Goal: Complete application form

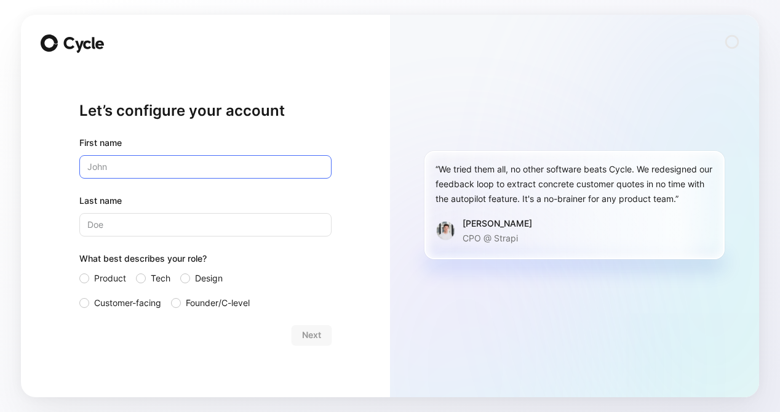
click at [160, 177] on input "text" at bounding box center [205, 166] width 252 height 23
type input "[PERSON_NAME]"
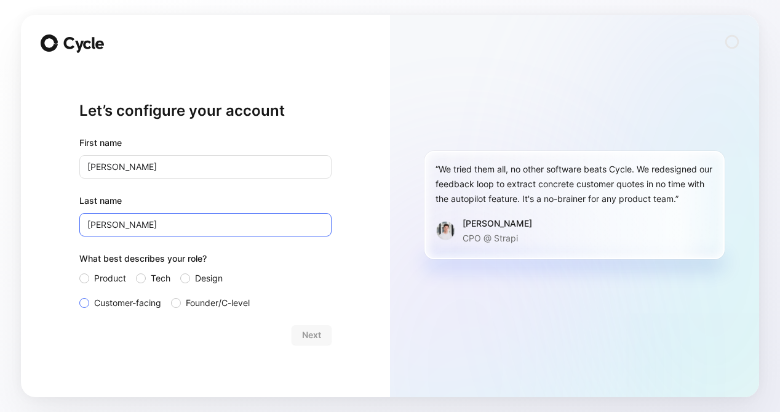
type input "[PERSON_NAME]"
click at [84, 305] on div at bounding box center [84, 303] width 10 height 10
click at [79, 295] on input "Customer-facing" at bounding box center [79, 295] width 0 height 0
click at [316, 333] on span "Next" at bounding box center [311, 334] width 19 height 15
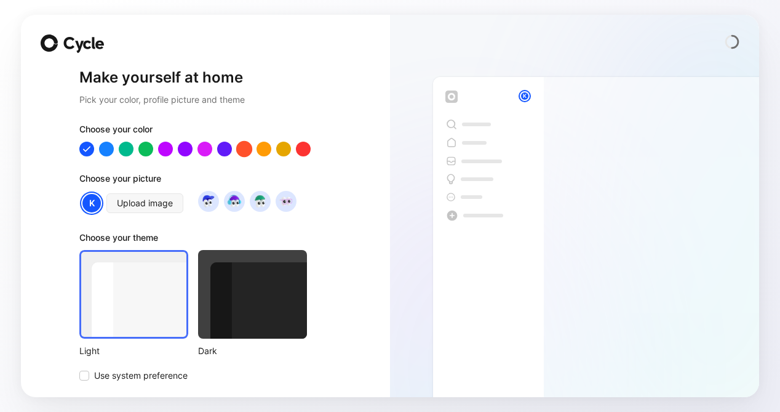
click at [243, 150] on div at bounding box center [244, 149] width 16 height 16
click at [204, 199] on img at bounding box center [208, 201] width 17 height 17
click at [229, 203] on img at bounding box center [234, 201] width 17 height 17
click at [255, 206] on img at bounding box center [260, 201] width 17 height 17
click at [280, 206] on img at bounding box center [285, 201] width 17 height 17
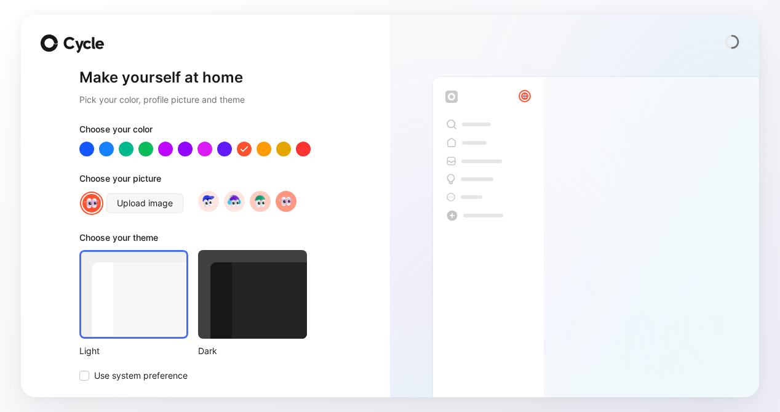
click at [254, 207] on img at bounding box center [260, 201] width 17 height 17
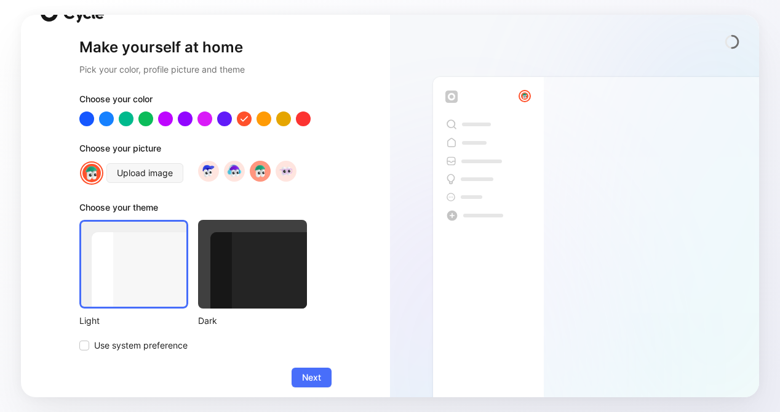
scroll to position [40, 0]
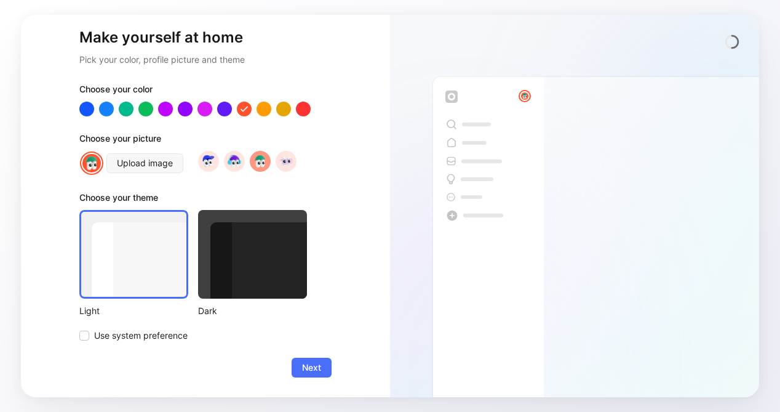
click at [255, 274] on div at bounding box center [252, 254] width 109 height 89
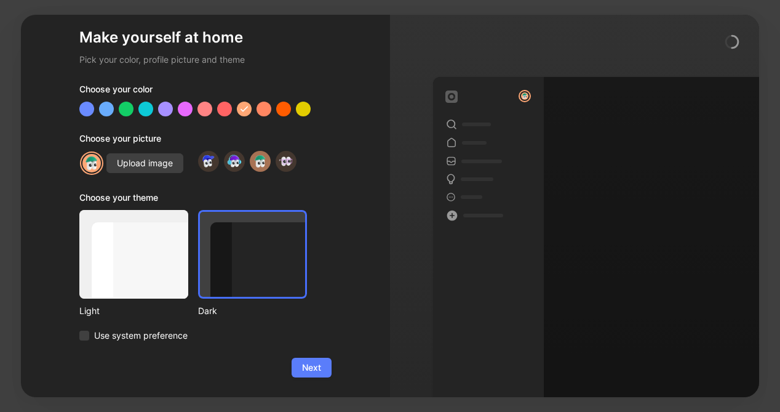
click at [311, 369] on span "Next" at bounding box center [311, 367] width 19 height 15
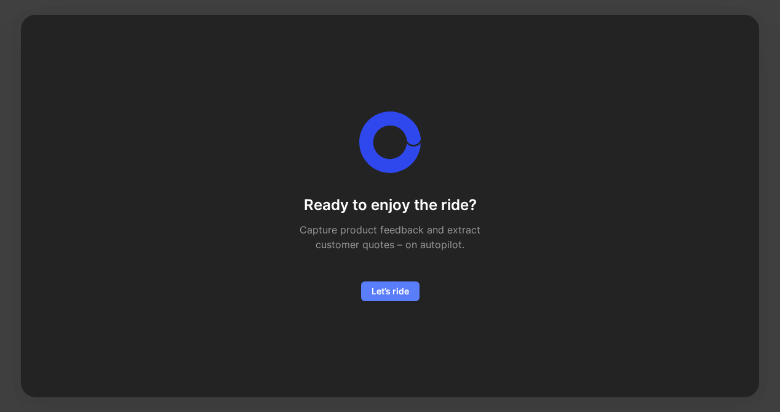
click at [375, 289] on span "Let’s ride" at bounding box center [391, 291] width 38 height 15
